Goal: Information Seeking & Learning: Find specific fact

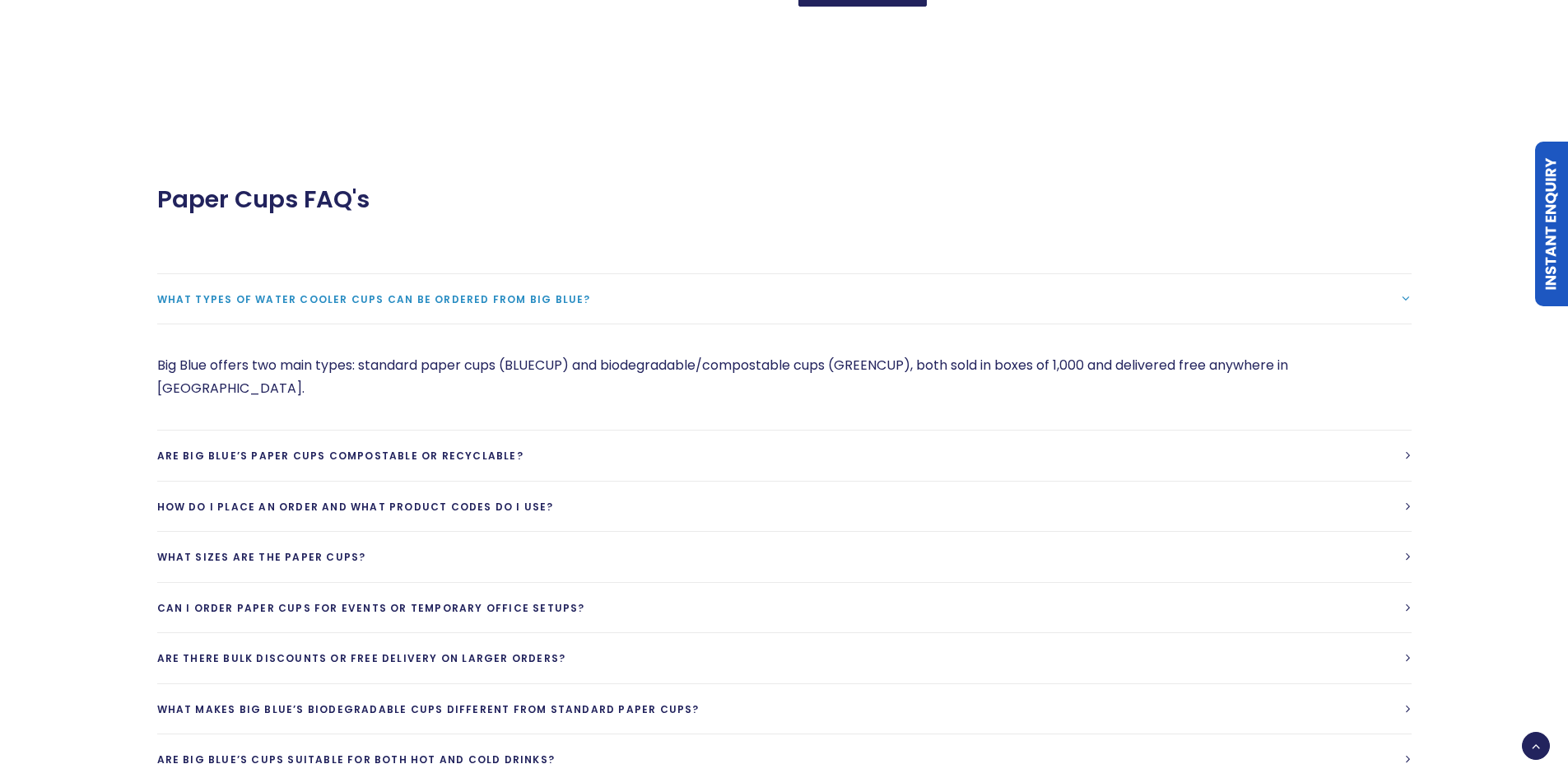
scroll to position [1977, 0]
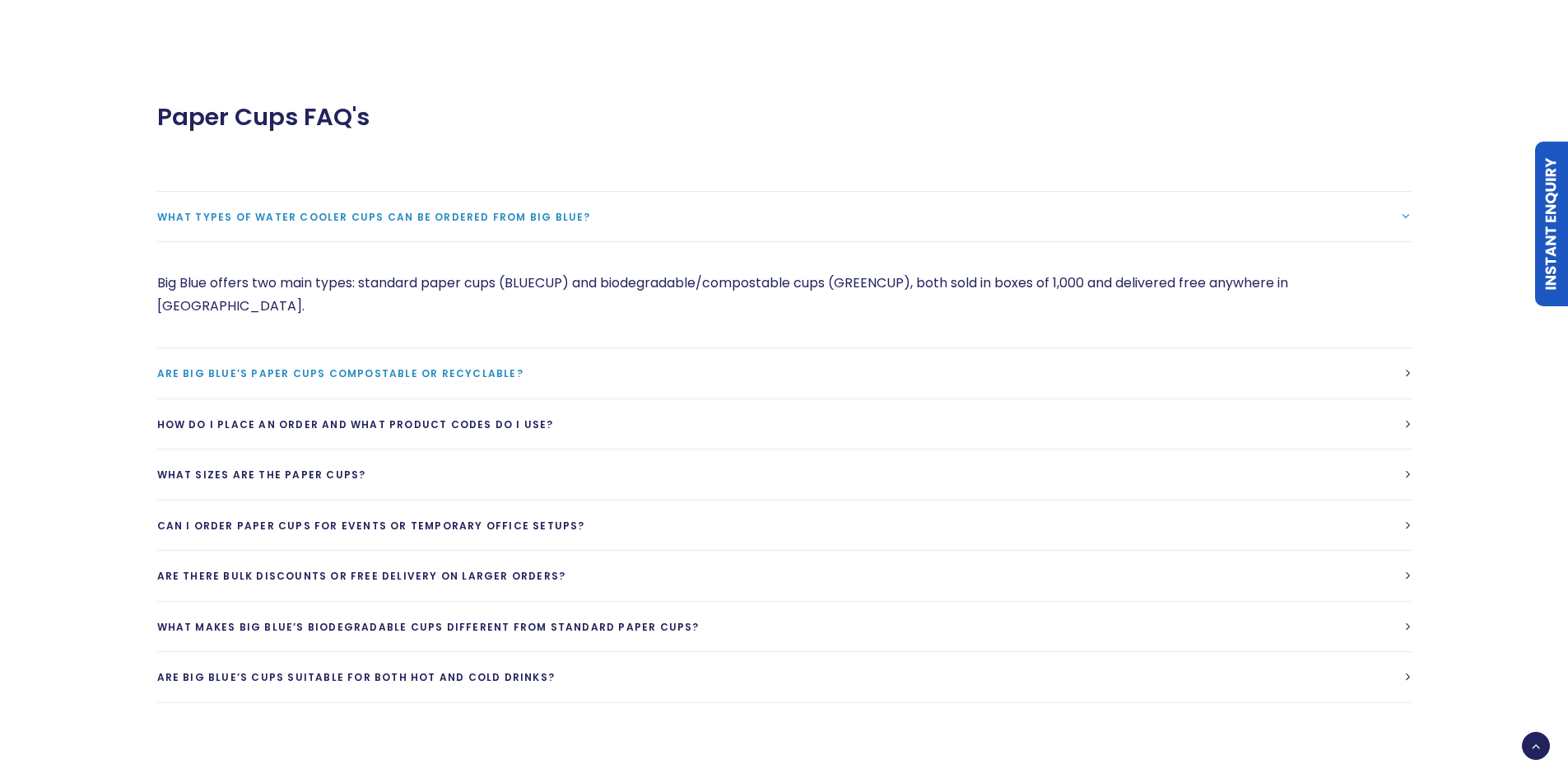
click at [452, 366] on span "Are Big Blue’s paper cups compostable or recyclable?" at bounding box center [340, 373] width 366 height 14
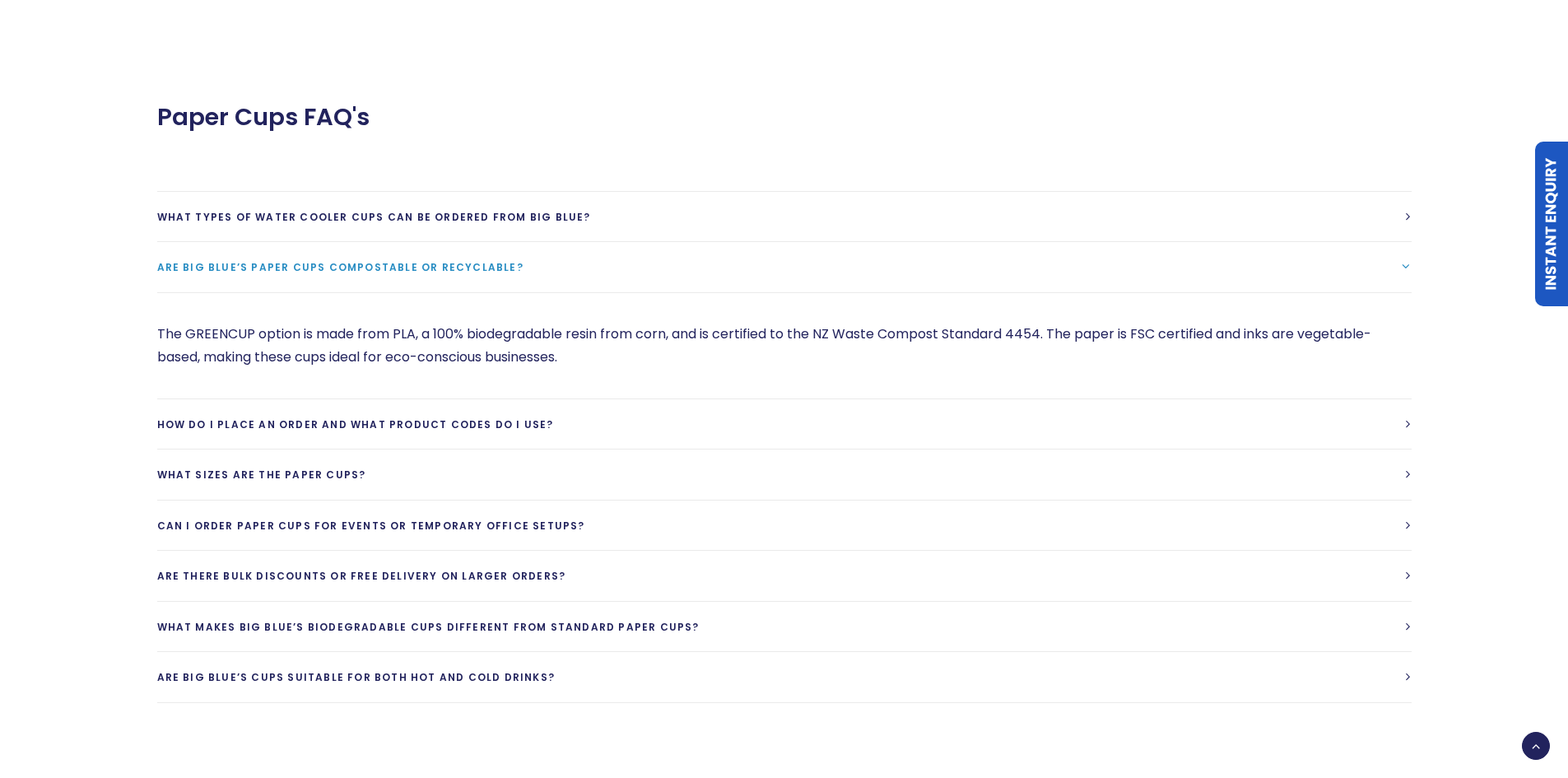
click at [381, 361] on div "The GREENCUP option is made from PLA, a 100% biodegradable resin from corn, and…" at bounding box center [784, 344] width 1254 height 106
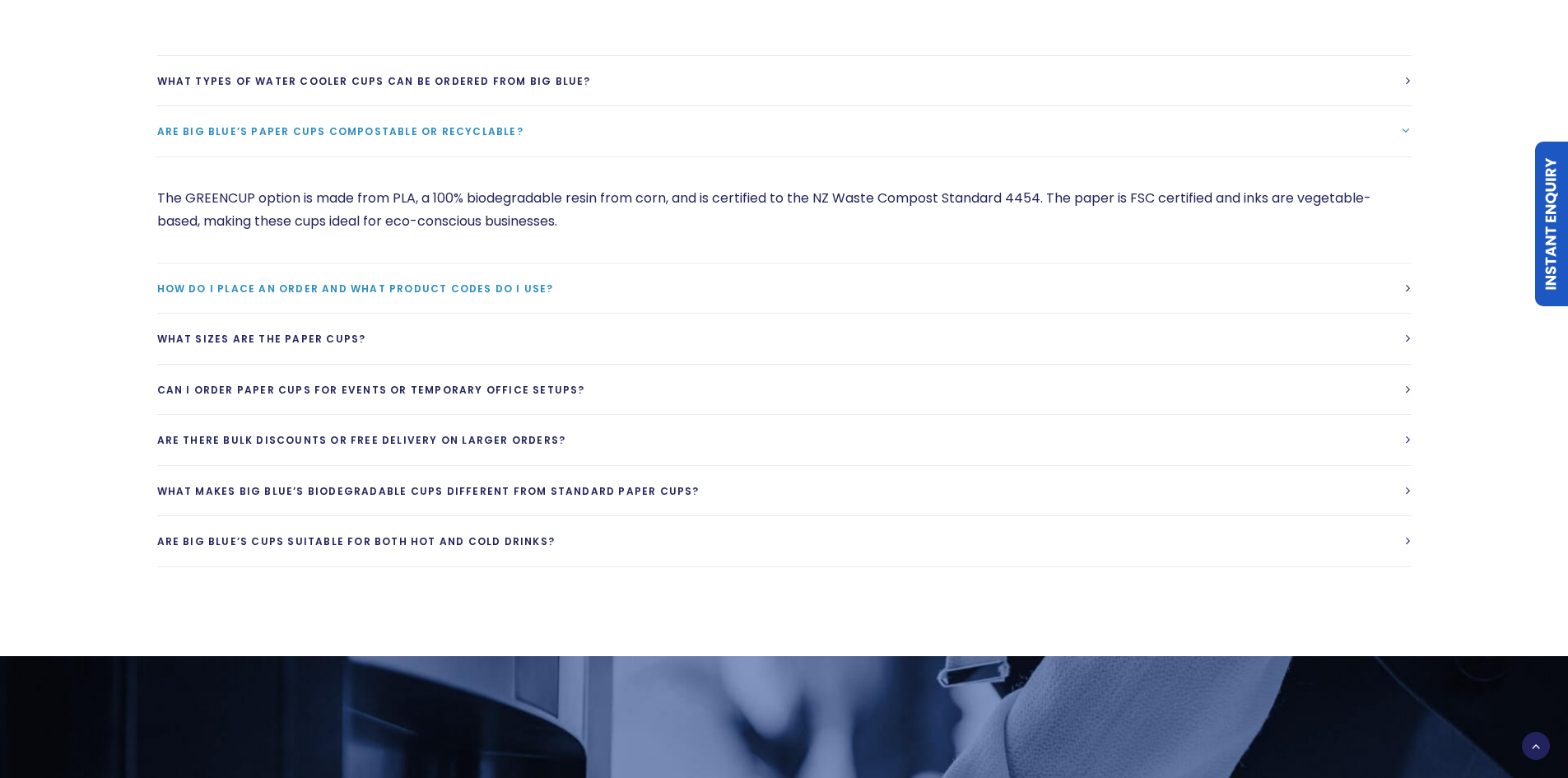
scroll to position [2141, 0]
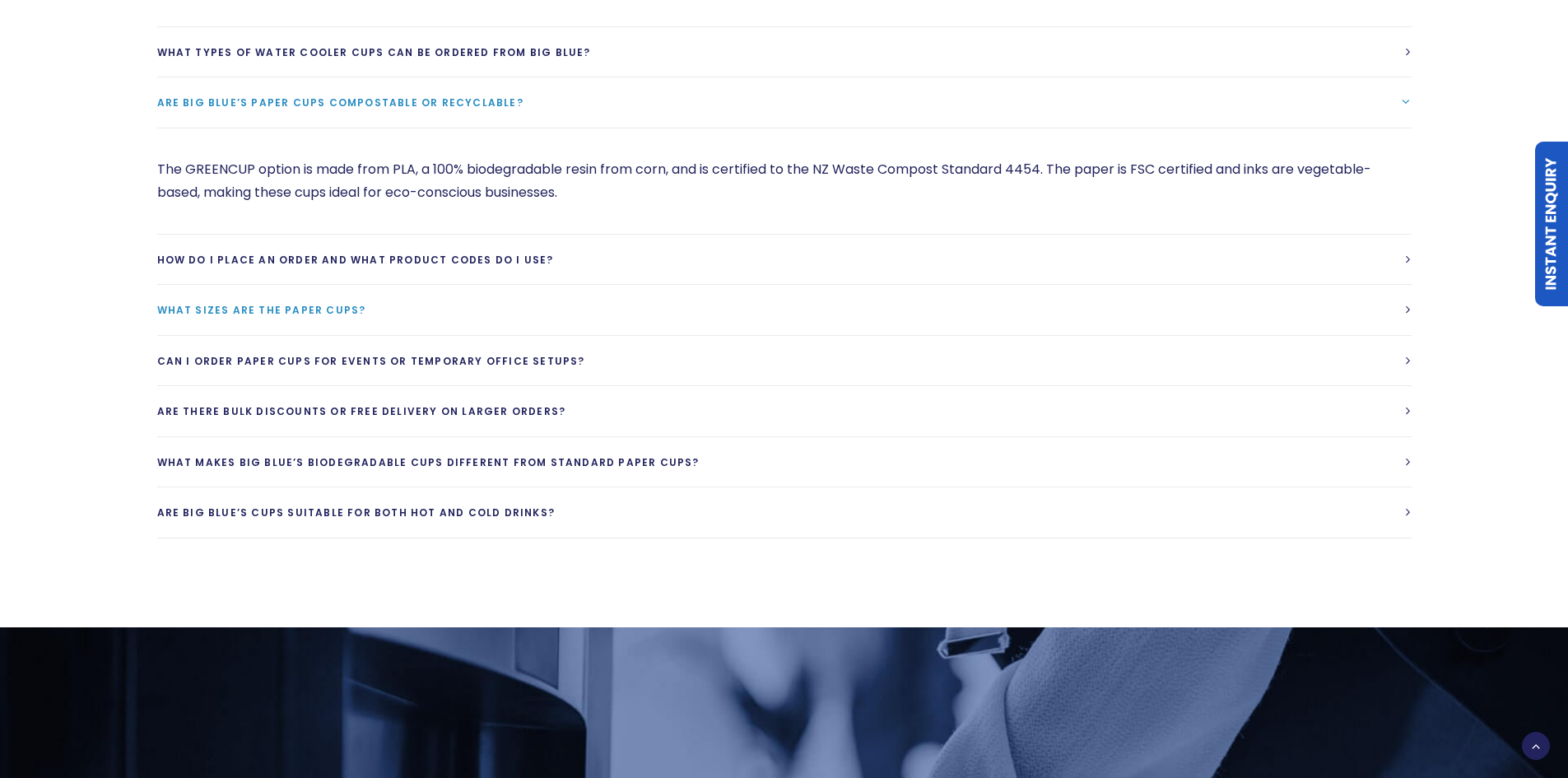
click at [232, 303] on span "What sizes are the paper cups?" at bounding box center [261, 310] width 209 height 14
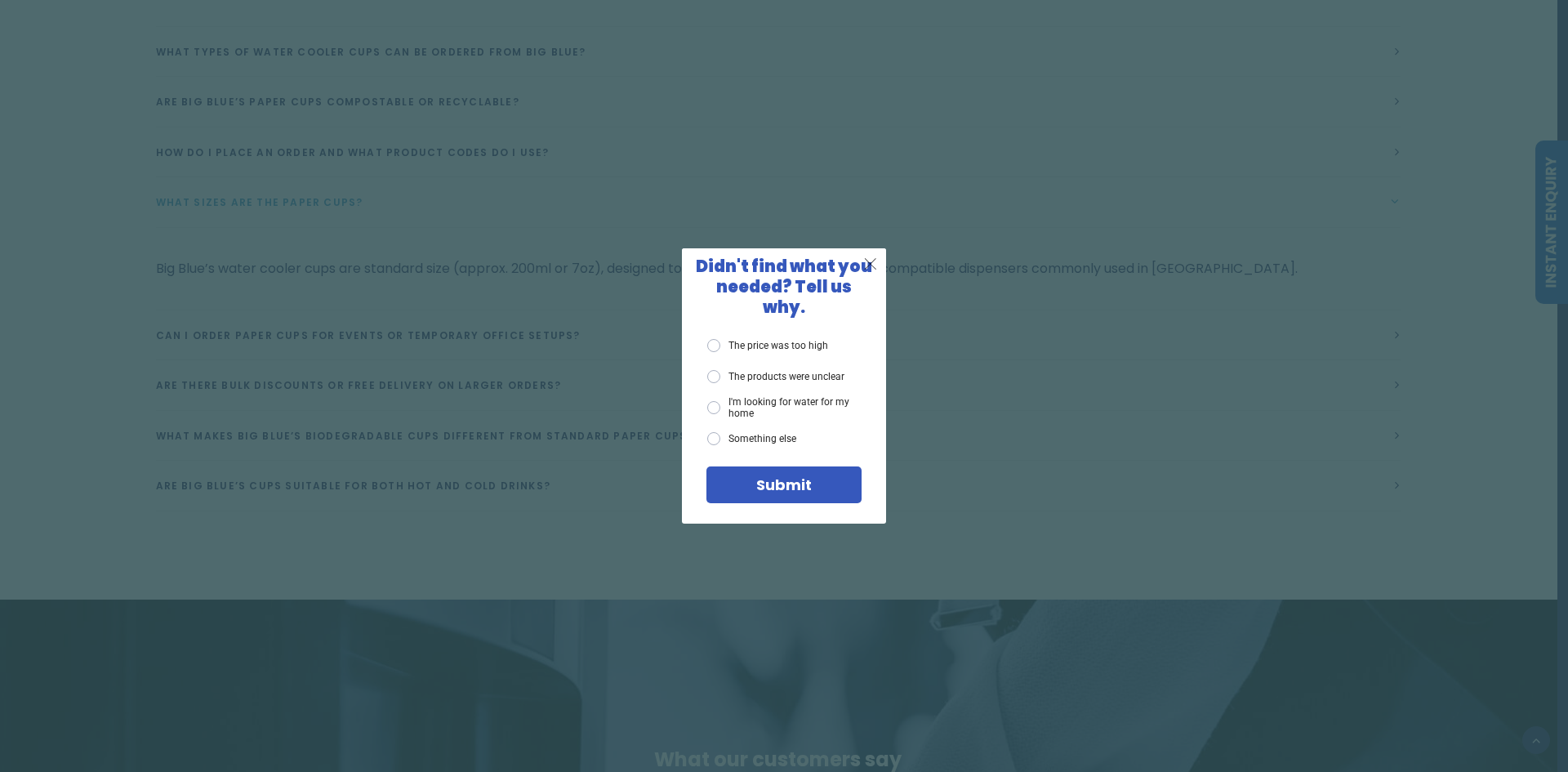
click at [870, 273] on span "X" at bounding box center [870, 263] width 15 height 21
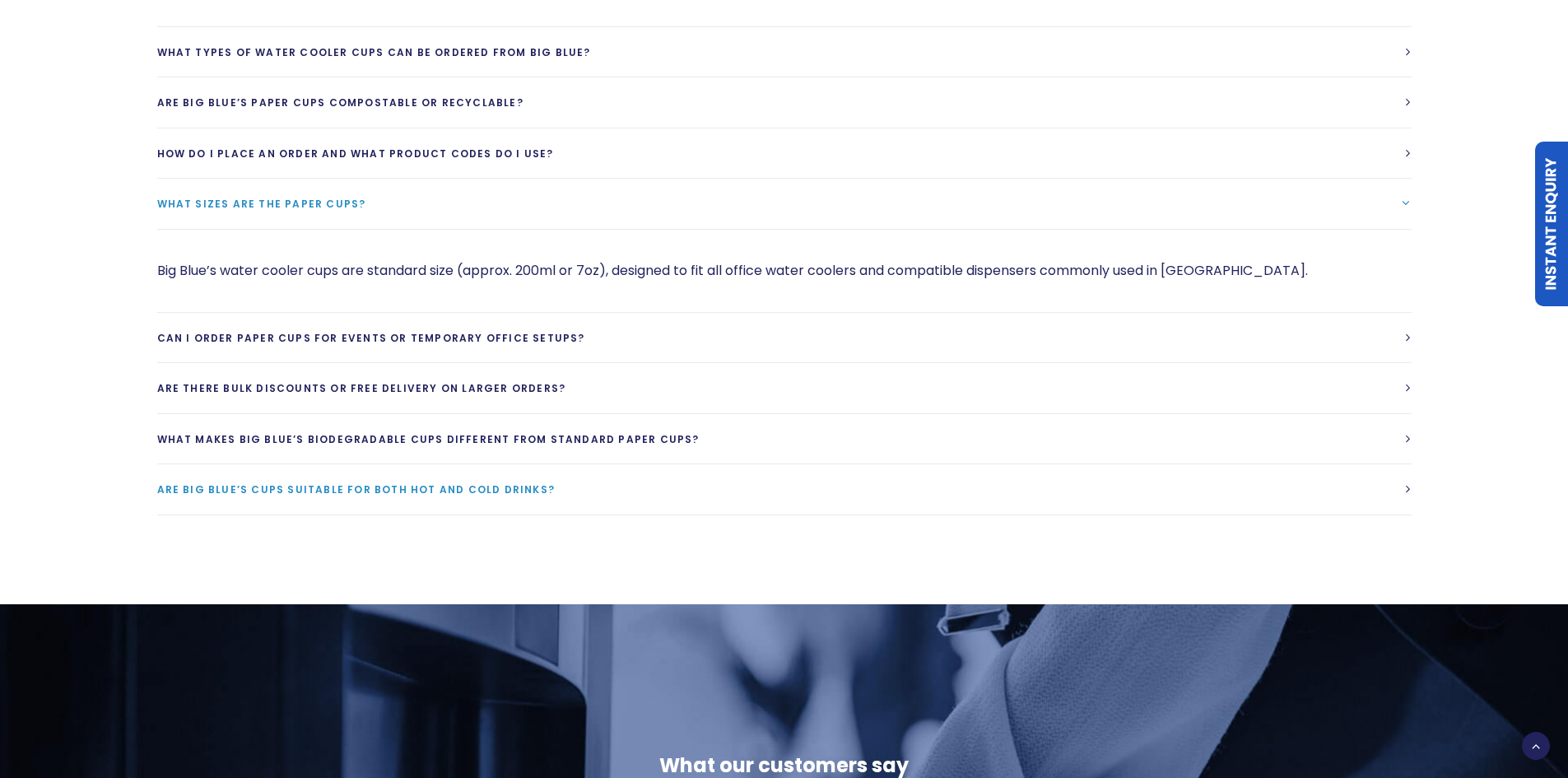
click at [378, 483] on span "Are Big Blue’s cups suitable for both hot and cold drinks?" at bounding box center [356, 490] width 399 height 14
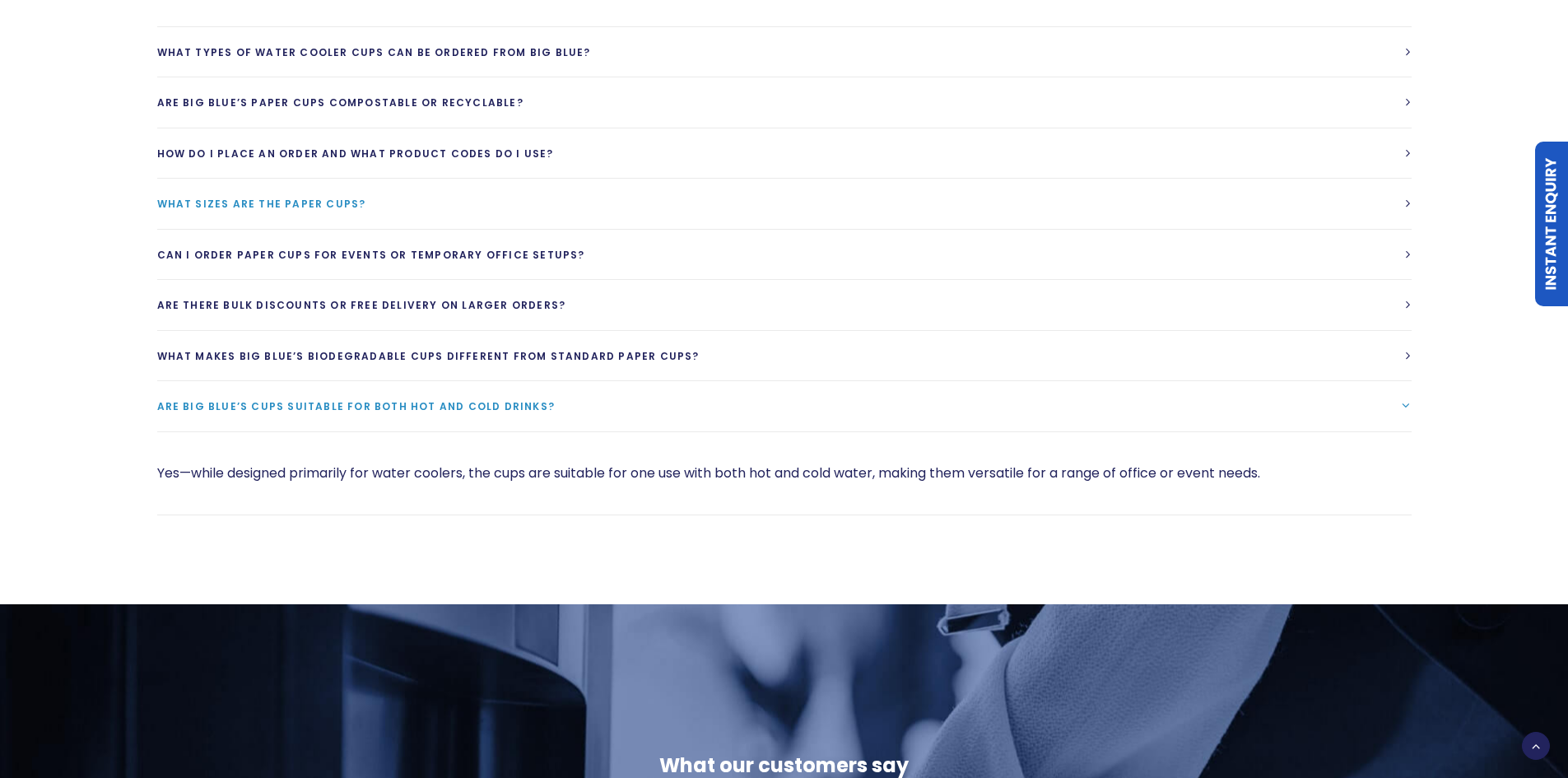
click at [249, 197] on span "What sizes are the paper cups?" at bounding box center [261, 204] width 209 height 14
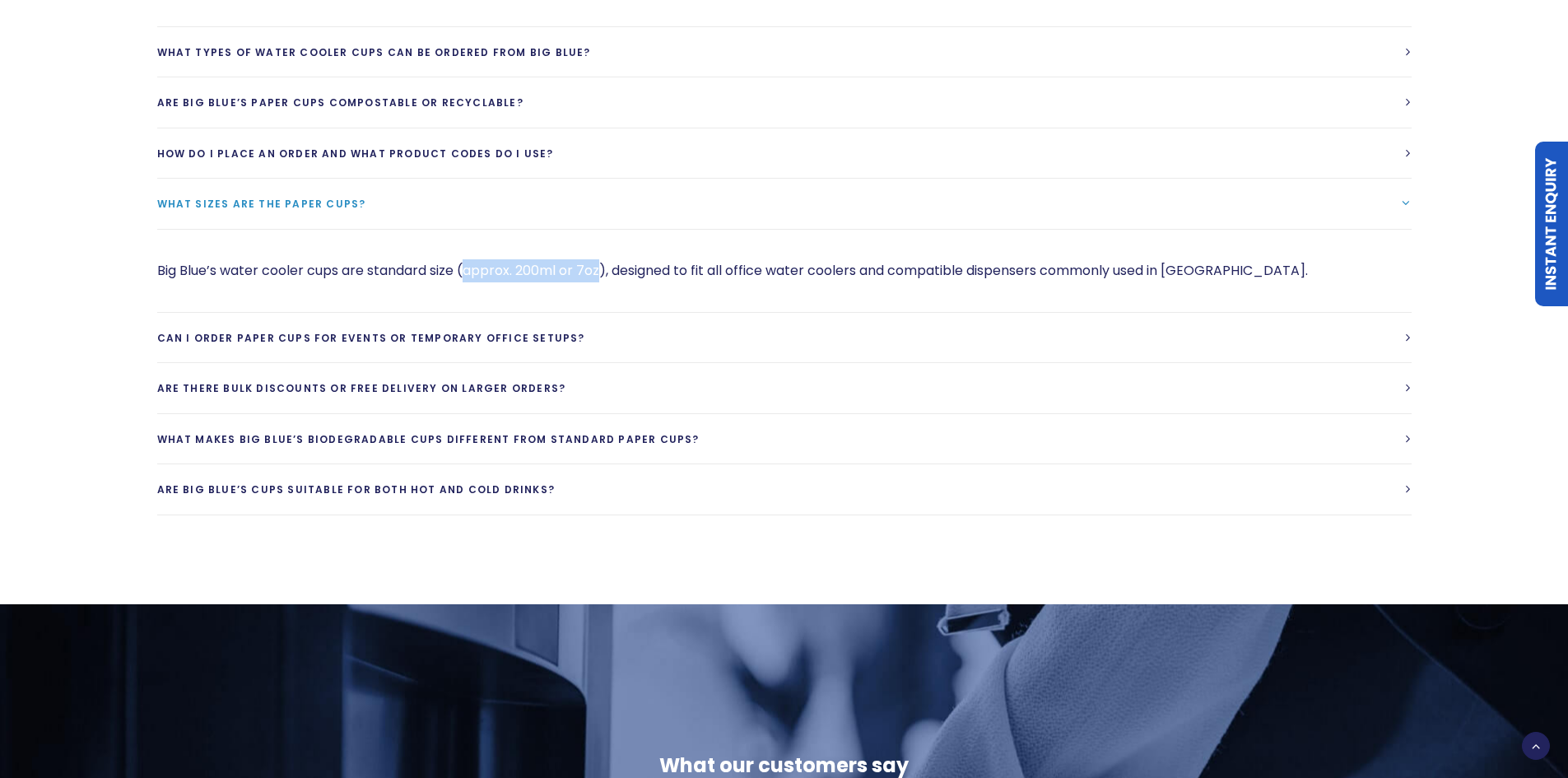
drag, startPoint x: 466, startPoint y: 244, endPoint x: 601, endPoint y: 245, distance: 135.0
click at [601, 259] on p "Big Blue’s water cooler cups are standard size (approx. 200ml or 7oz), designed…" at bounding box center [784, 270] width 1254 height 23
copy p "approx. 200ml or 7oz"
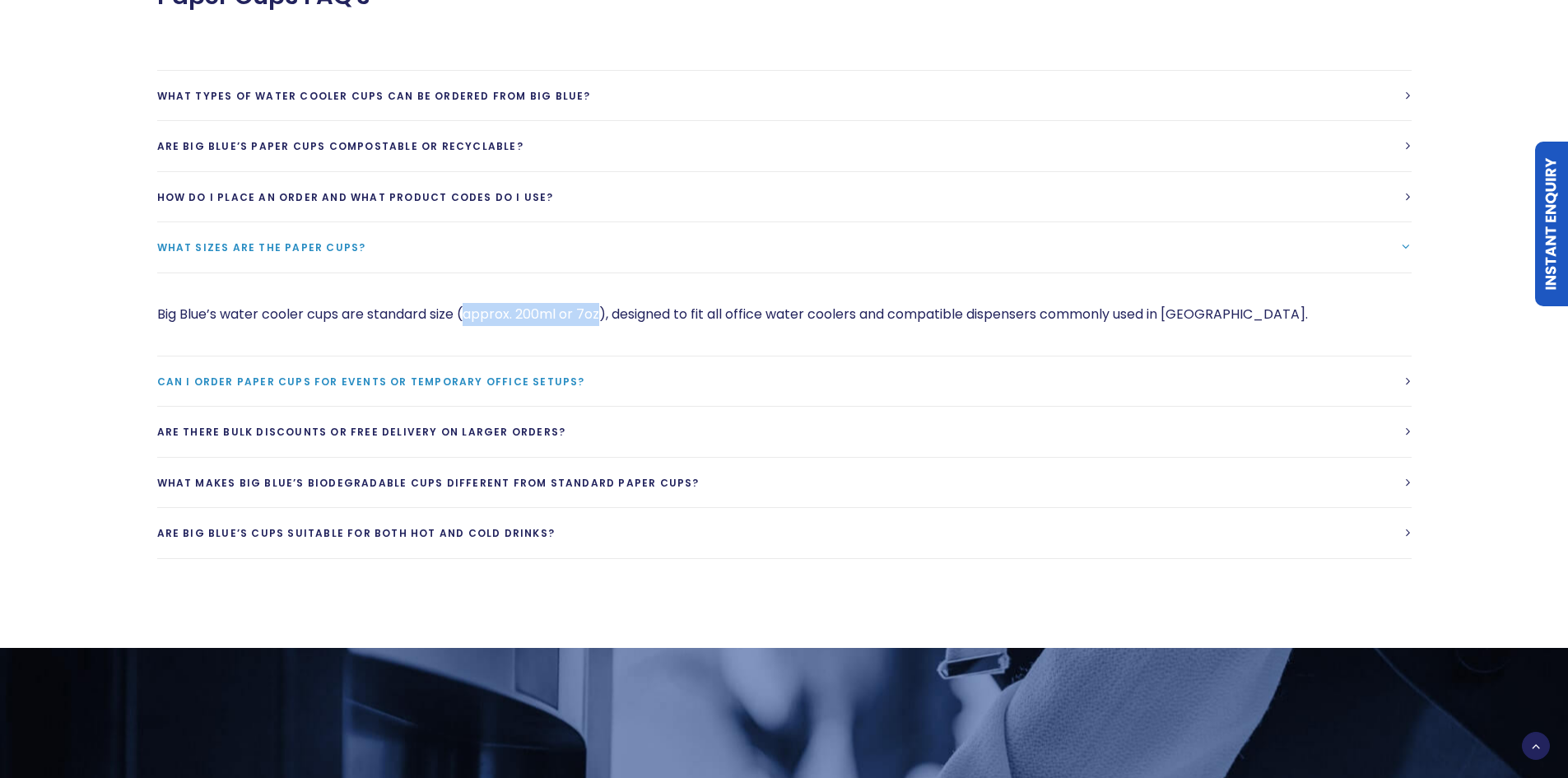
scroll to position [2059, 0]
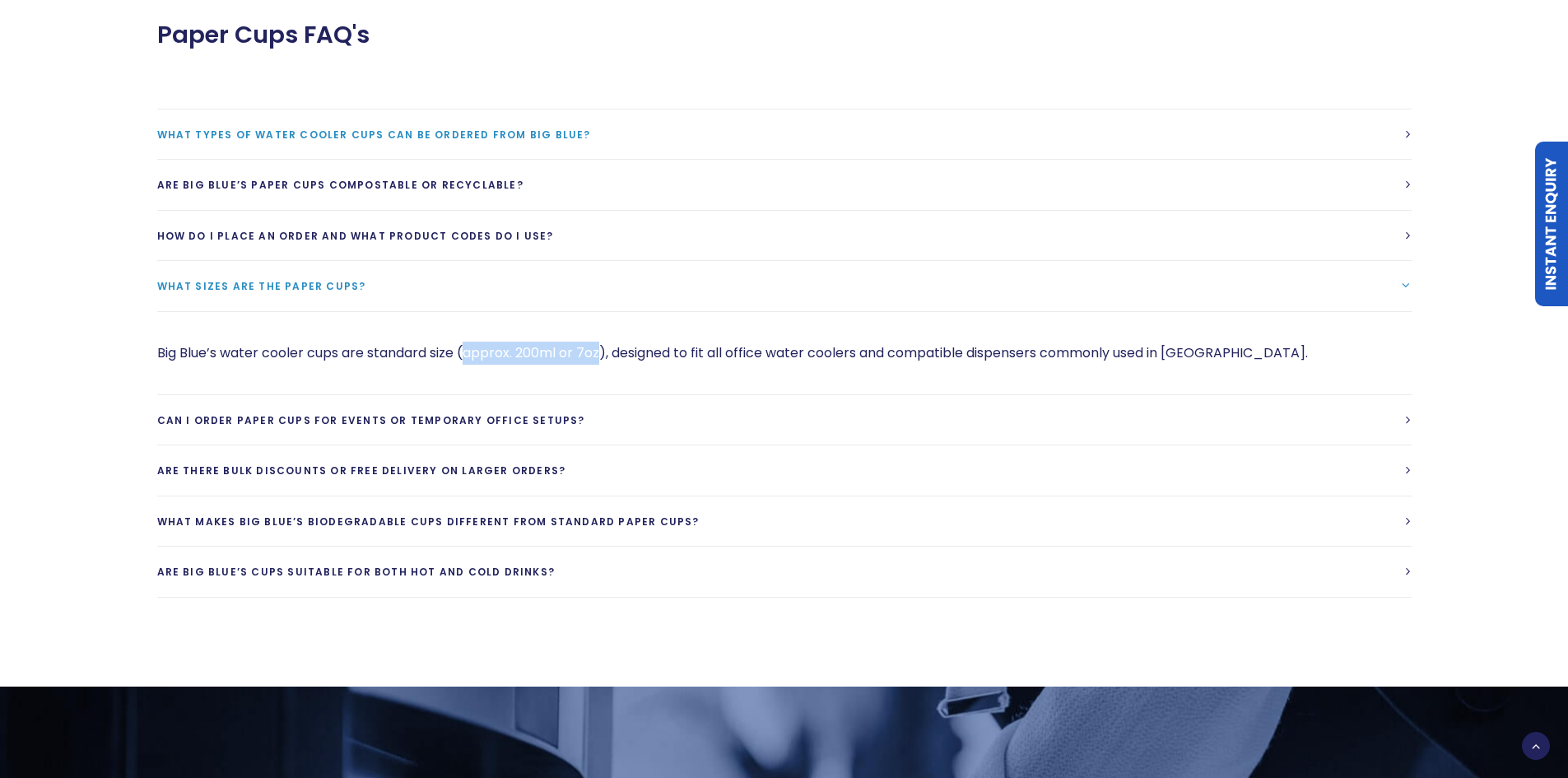
click at [484, 128] on span "What types of water cooler cups can be ordered from Big Blue?" at bounding box center [374, 135] width 433 height 14
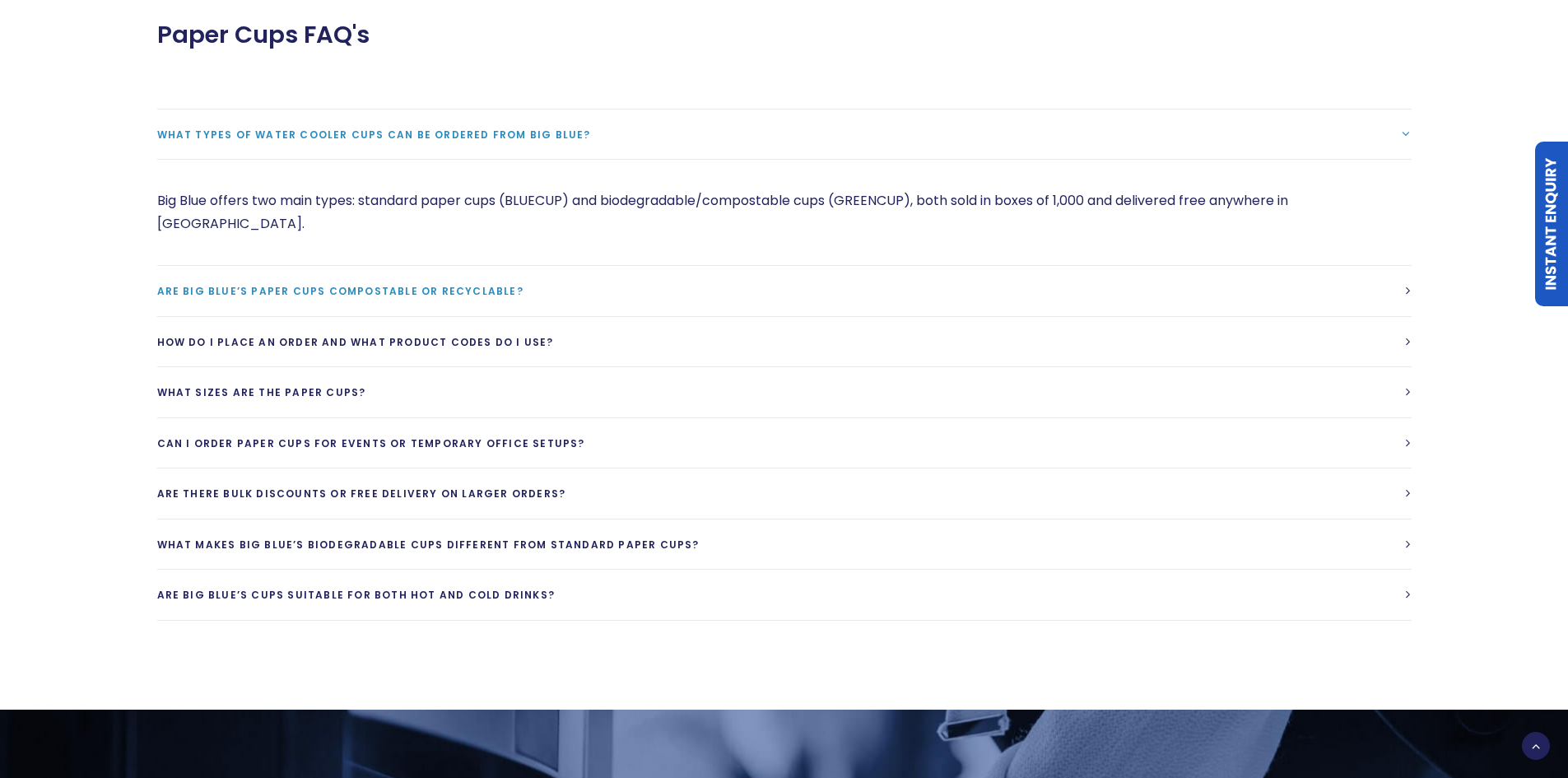
click at [372, 284] on span "Are Big Blue’s paper cups compostable or recyclable?" at bounding box center [340, 291] width 366 height 14
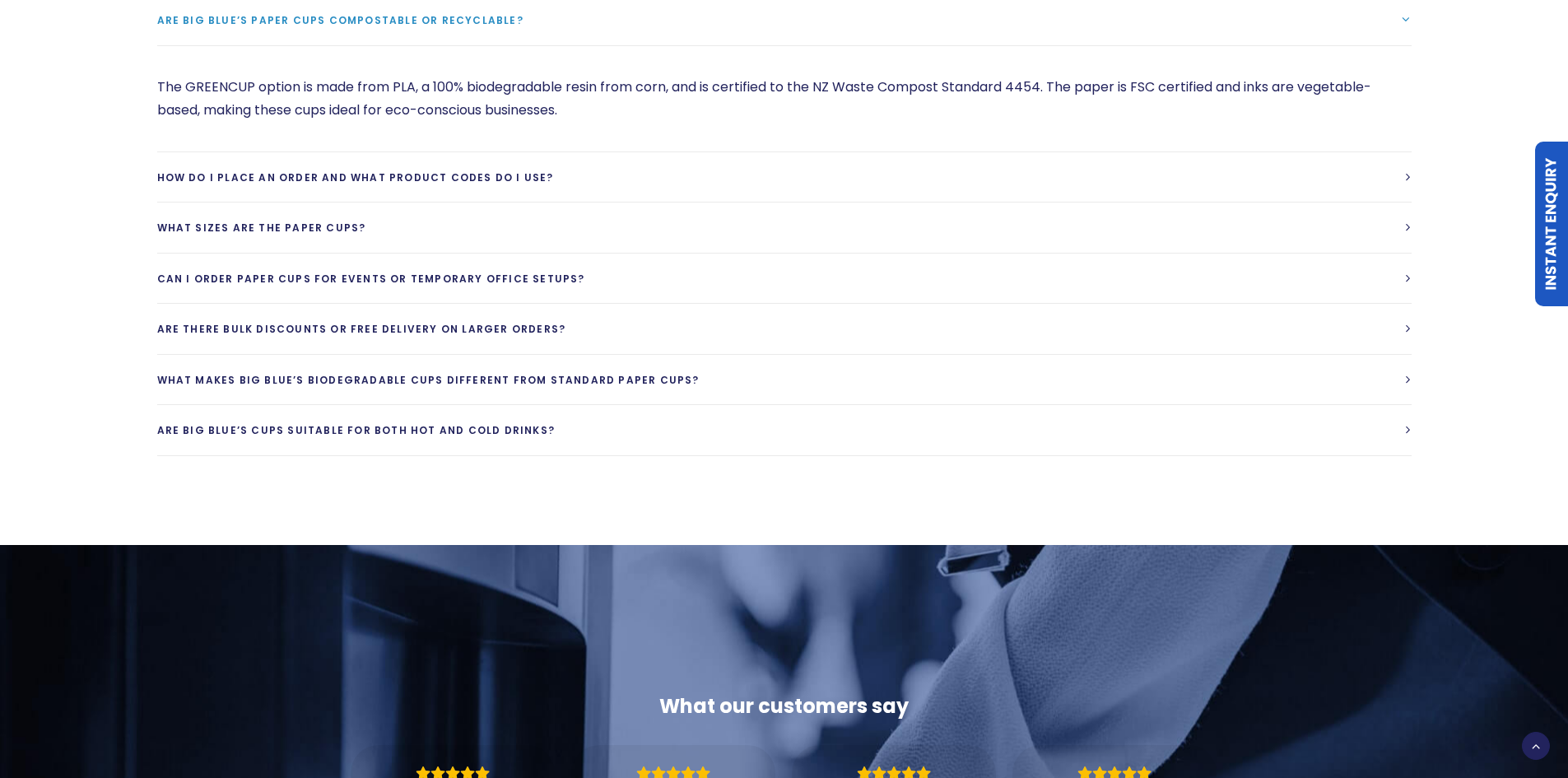
scroll to position [2306, 0]
